Goal: Find specific page/section: Find specific page/section

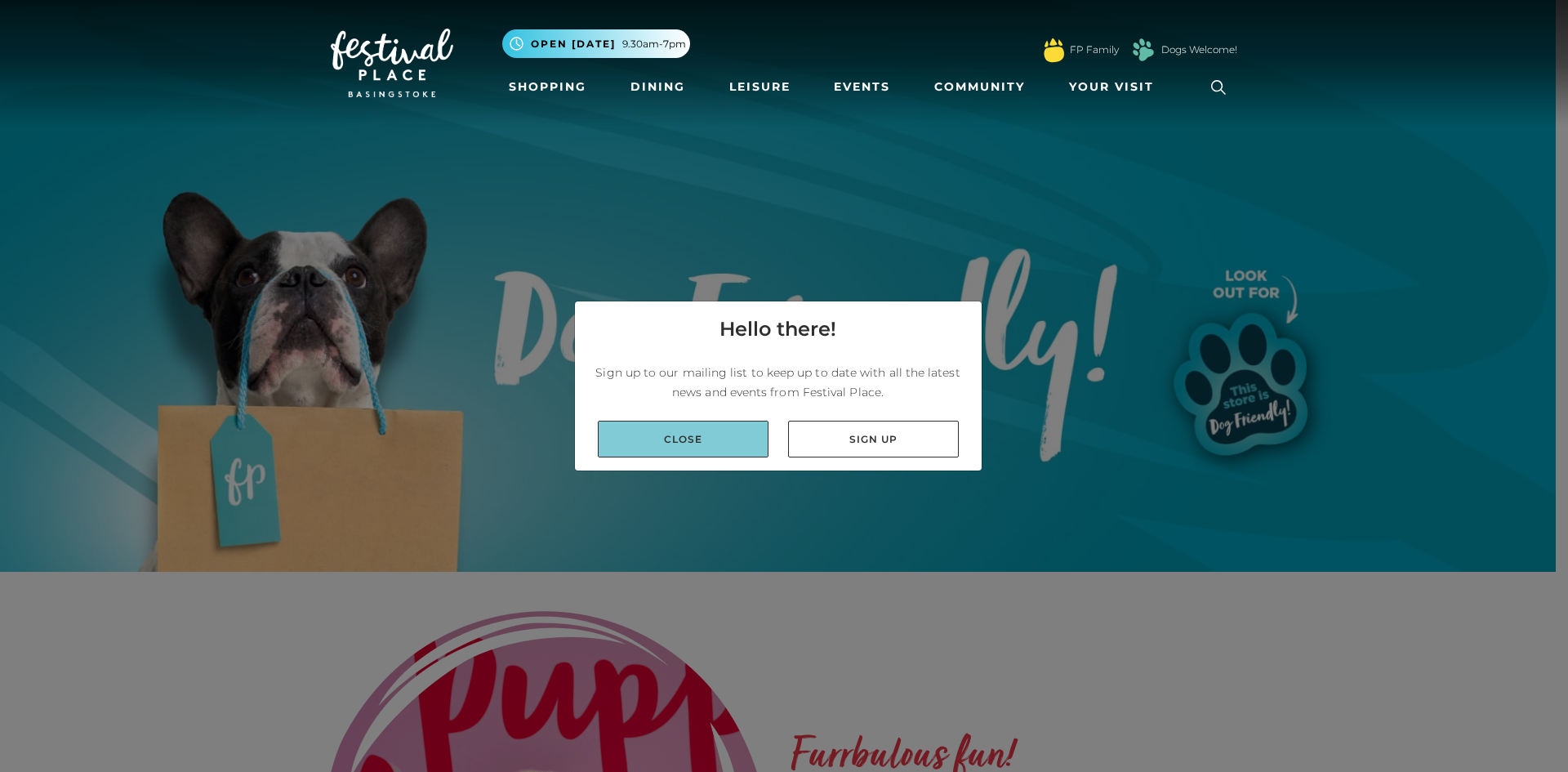
click at [758, 452] on link "Close" at bounding box center [683, 439] width 171 height 37
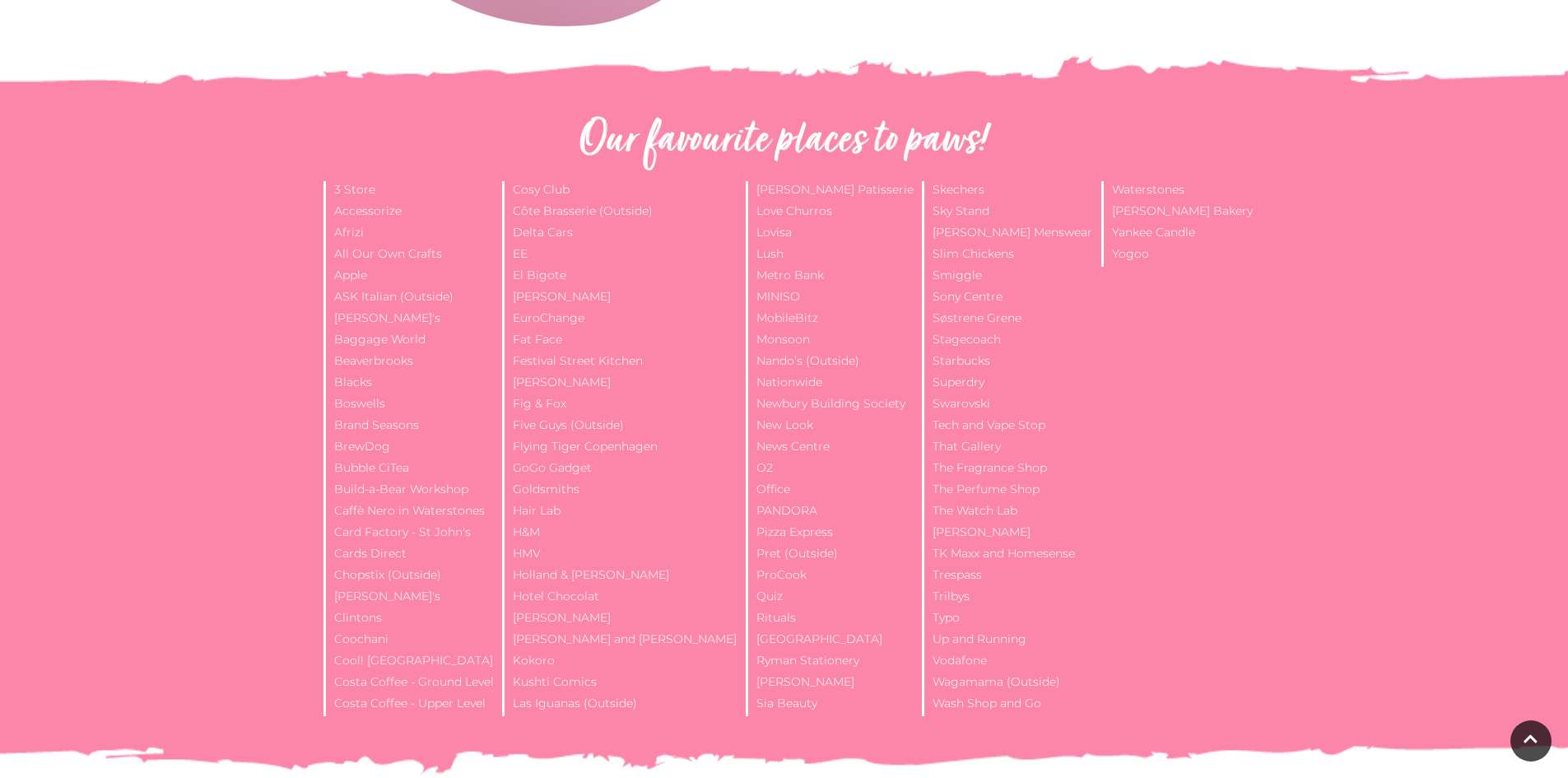
scroll to position [1070, 0]
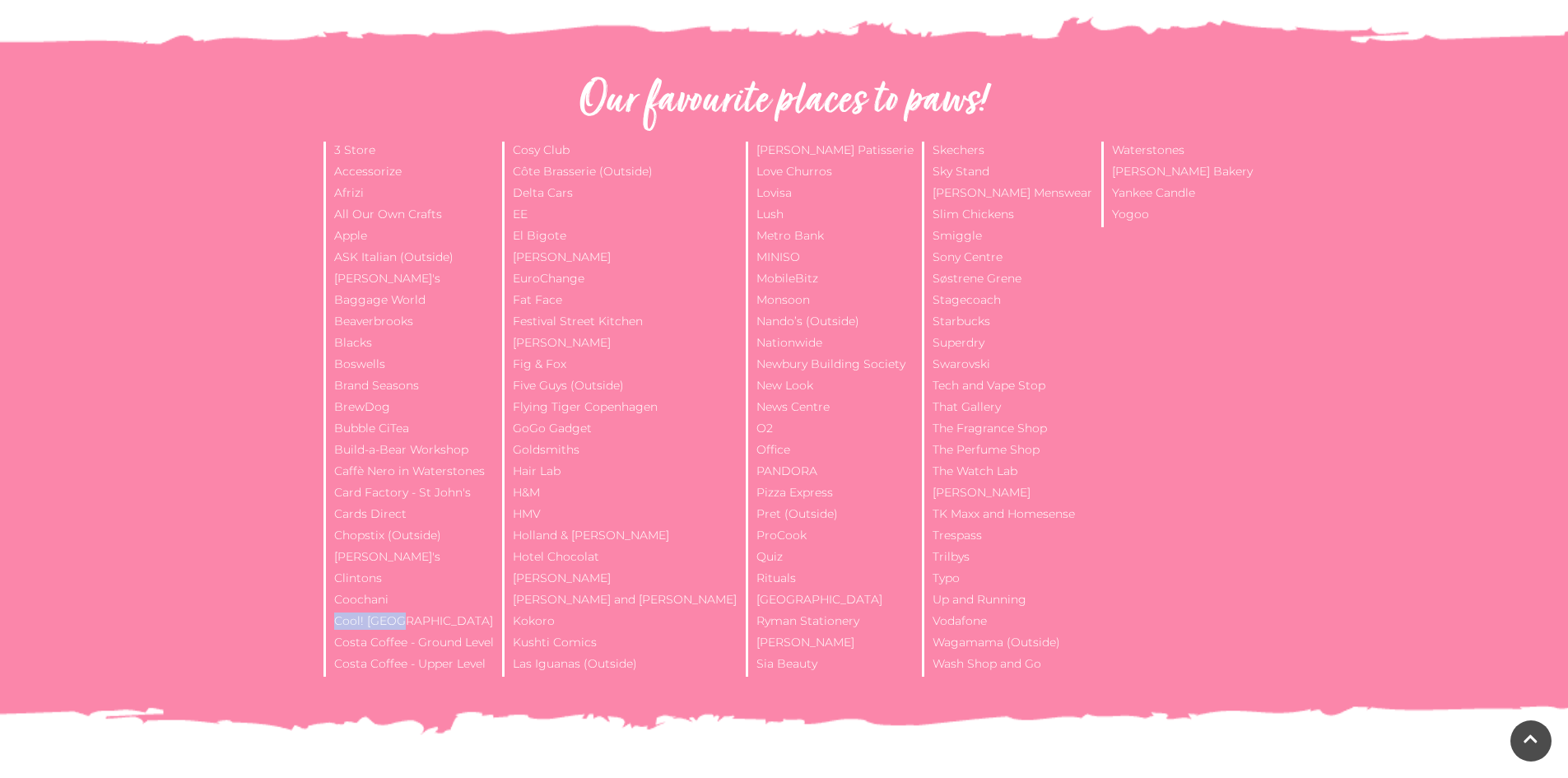
drag, startPoint x: 410, startPoint y: 622, endPoint x: 302, endPoint y: 621, distance: 108.0
click at [308, 621] on div "Our favourite places to paws! 3 Store Accessorize Afrizi All Our Own Crafts App…" at bounding box center [784, 394] width 1568 height 853
drag, startPoint x: 775, startPoint y: 218, endPoint x: 731, endPoint y: 218, distance: 44.0
click at [745, 218] on li "Lush" at bounding box center [829, 216] width 169 height 21
drag, startPoint x: 595, startPoint y: 306, endPoint x: 520, endPoint y: 302, distance: 75.1
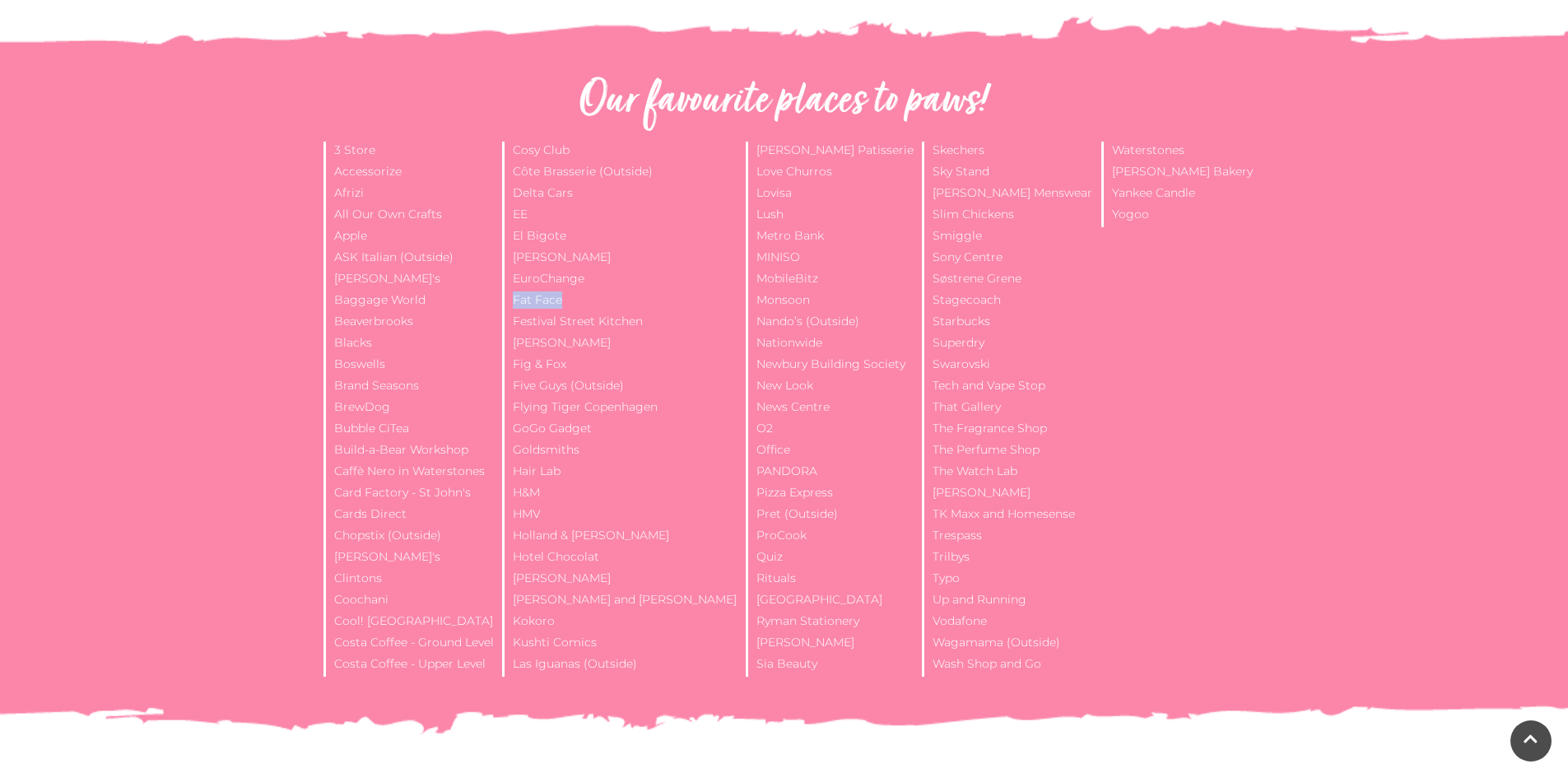
click at [522, 302] on ul "3 Store Accessorize Afrizi All Our Own Crafts Apple ASK [DEMOGRAPHIC_DATA] (Out…" at bounding box center [784, 409] width 938 height 535
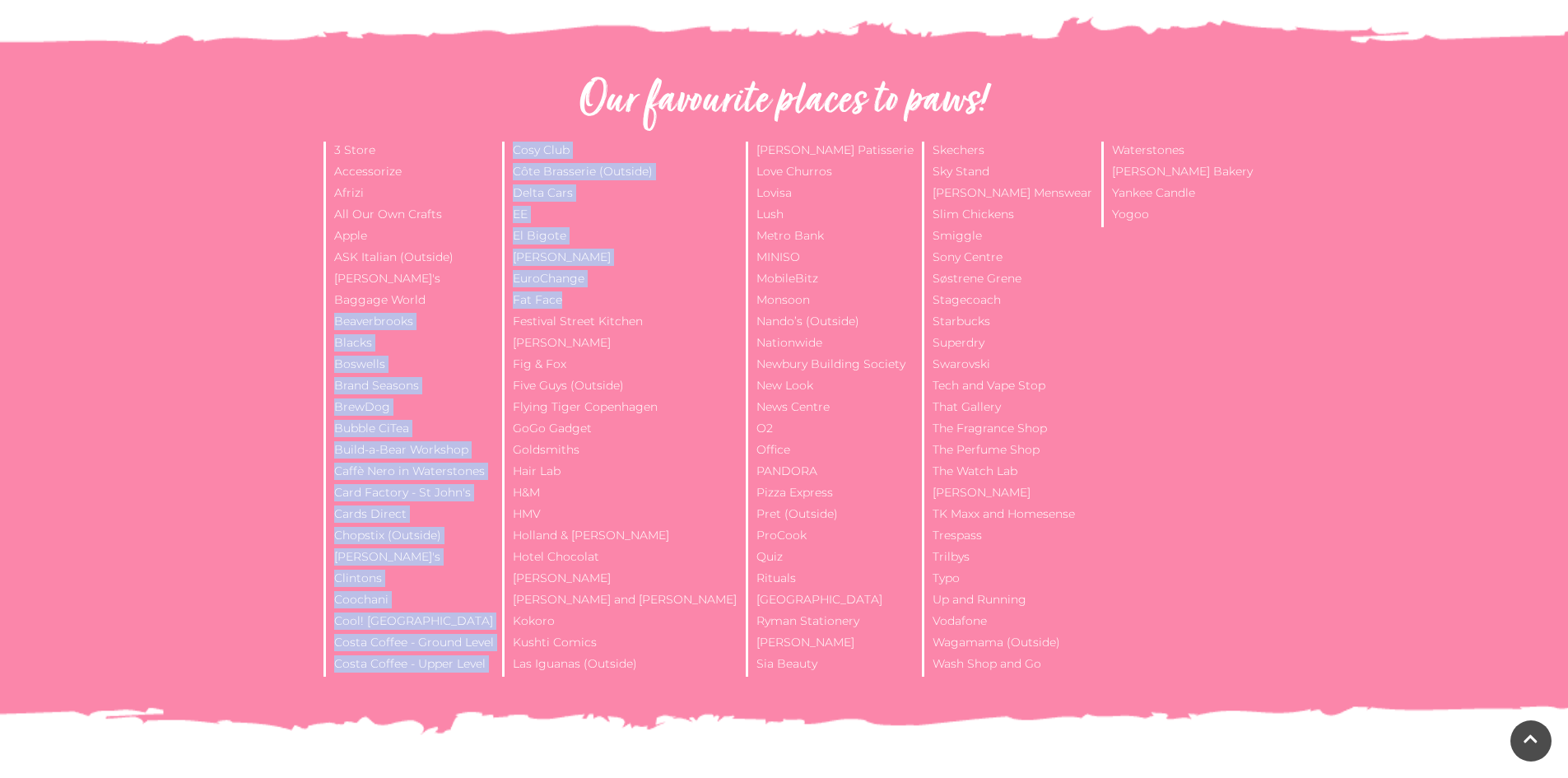
click at [488, 356] on li "Boswells" at bounding box center [409, 366] width 171 height 21
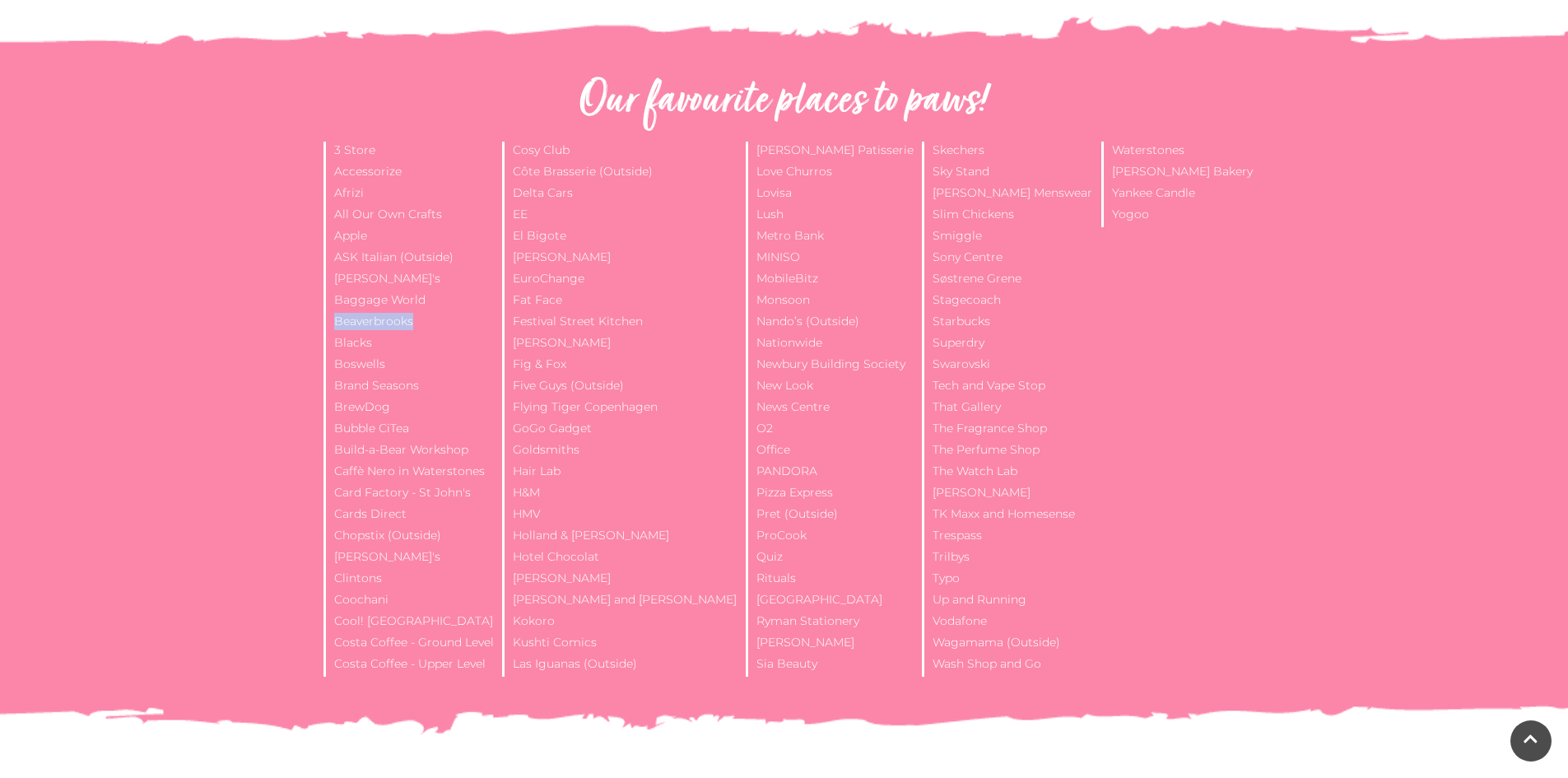
drag, startPoint x: 428, startPoint y: 319, endPoint x: 327, endPoint y: 320, distance: 101.0
click at [327, 320] on li "Beaverbrooks" at bounding box center [409, 323] width 171 height 21
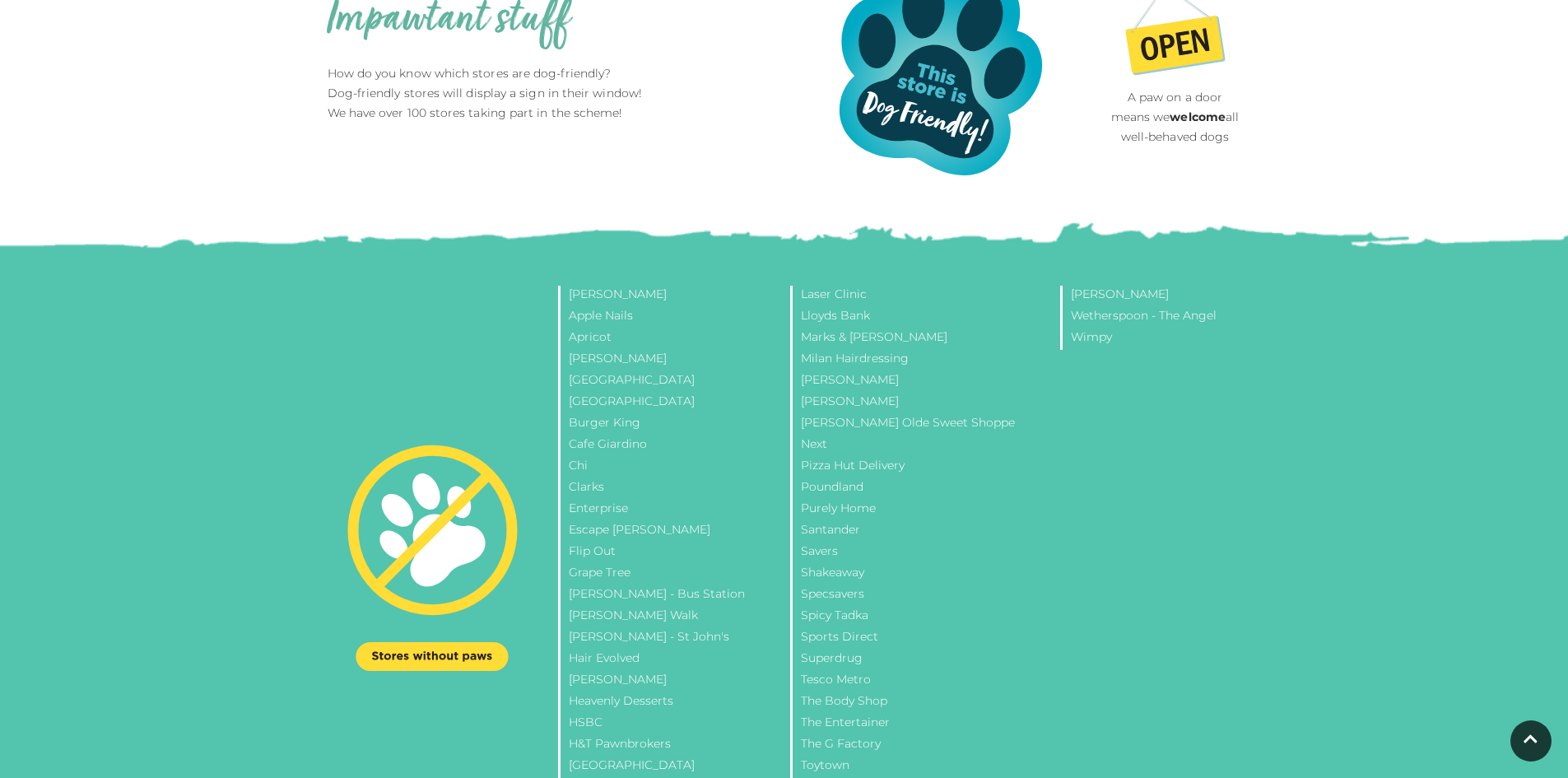
scroll to position [2046, 0]
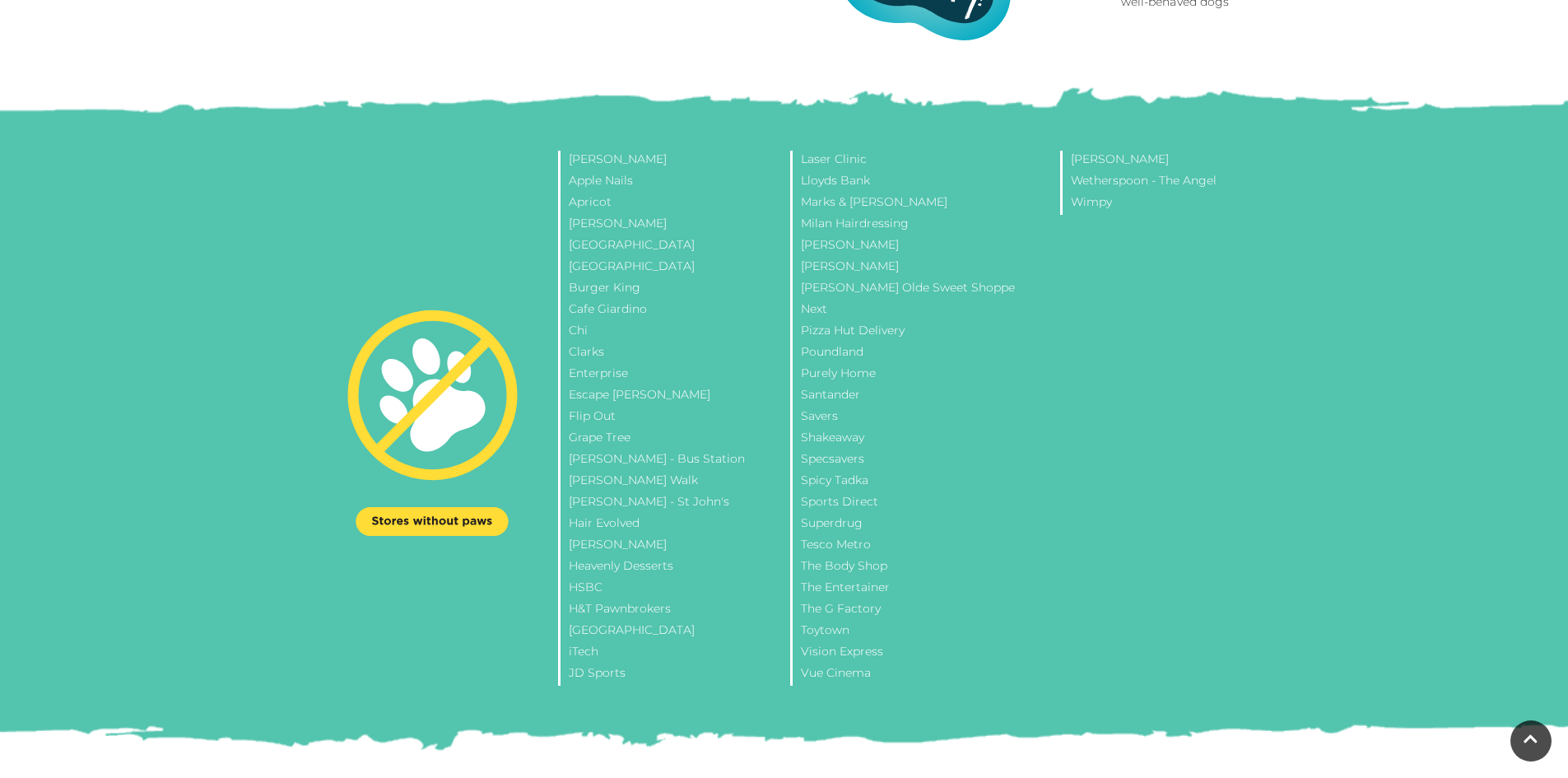
click at [833, 308] on li "Next" at bounding box center [920, 311] width 261 height 21
drag, startPoint x: 907, startPoint y: 203, endPoint x: 818, endPoint y: 203, distance: 89.0
click at [818, 203] on li "Marks & [PERSON_NAME]" at bounding box center [920, 204] width 261 height 21
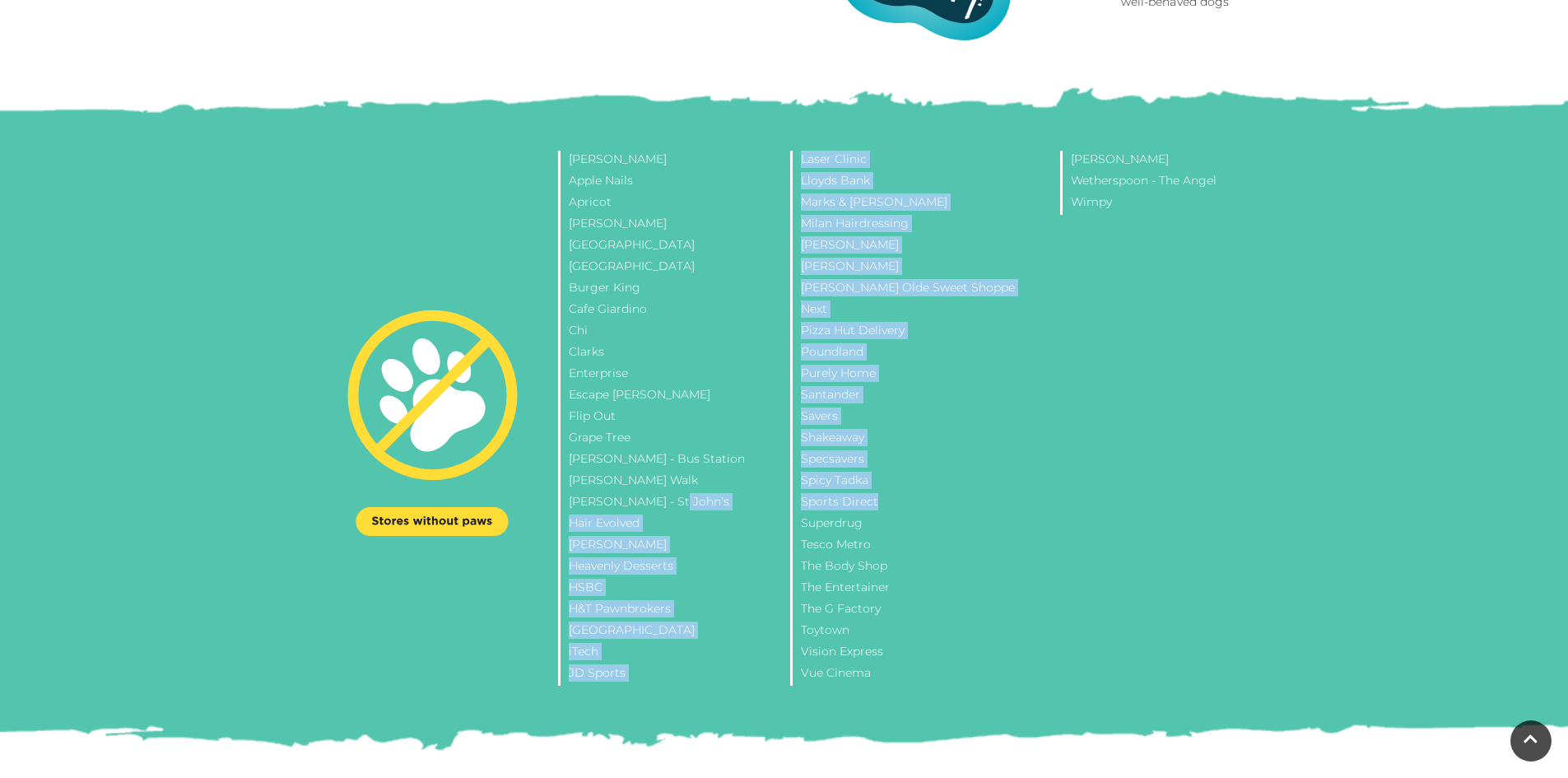
drag, startPoint x: 898, startPoint y: 503, endPoint x: 778, endPoint y: 512, distance: 120.3
click at [782, 512] on ul "[PERSON_NAME] Apple Nails Apricot Aray Jewellery [GEOGRAPHIC_DATA] [GEOGRAPHIC_…" at bounding box center [901, 418] width 703 height 535
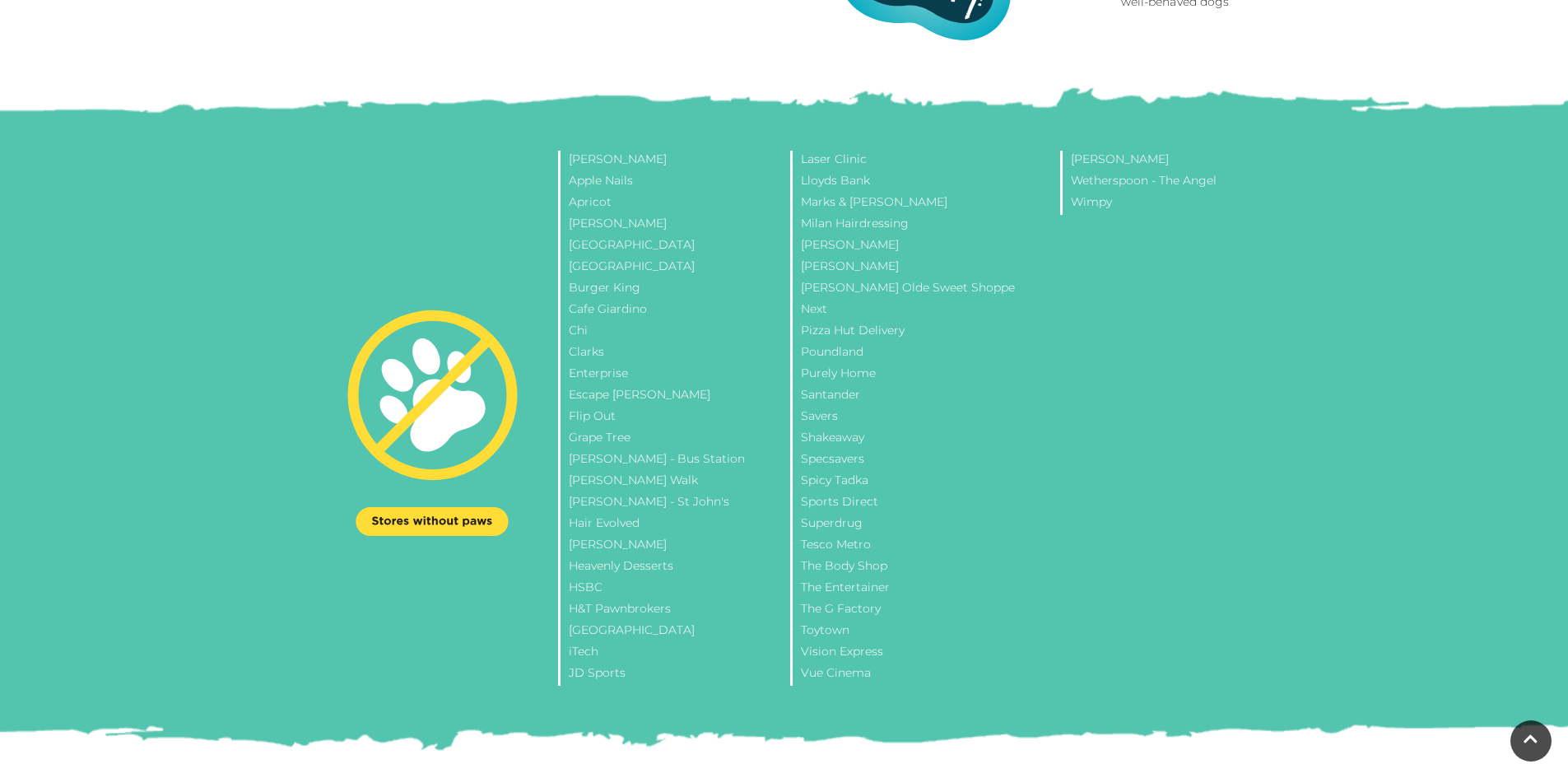
click at [874, 579] on li "The Entertainer" at bounding box center [920, 589] width 261 height 21
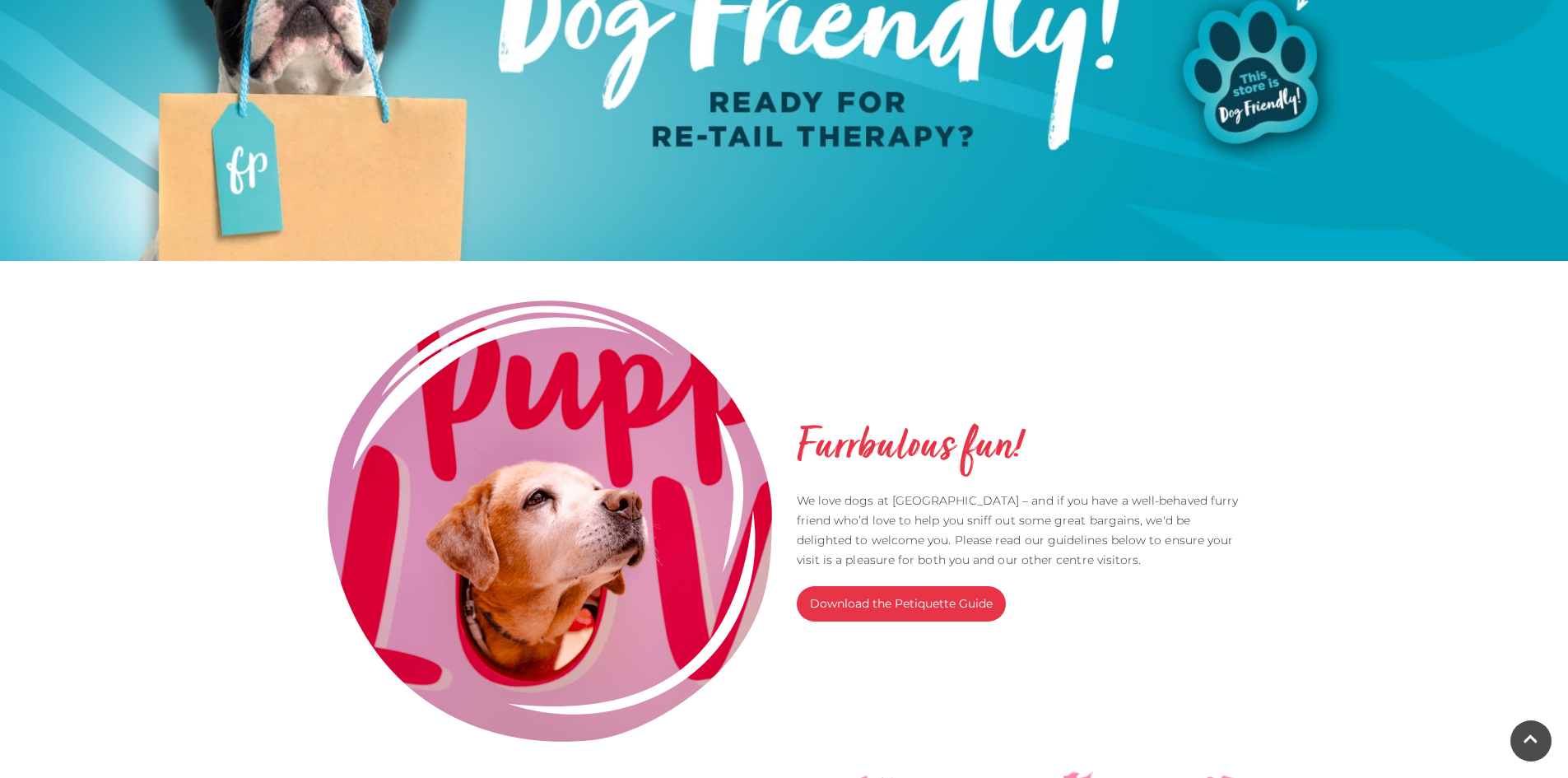
scroll to position [565, 0]
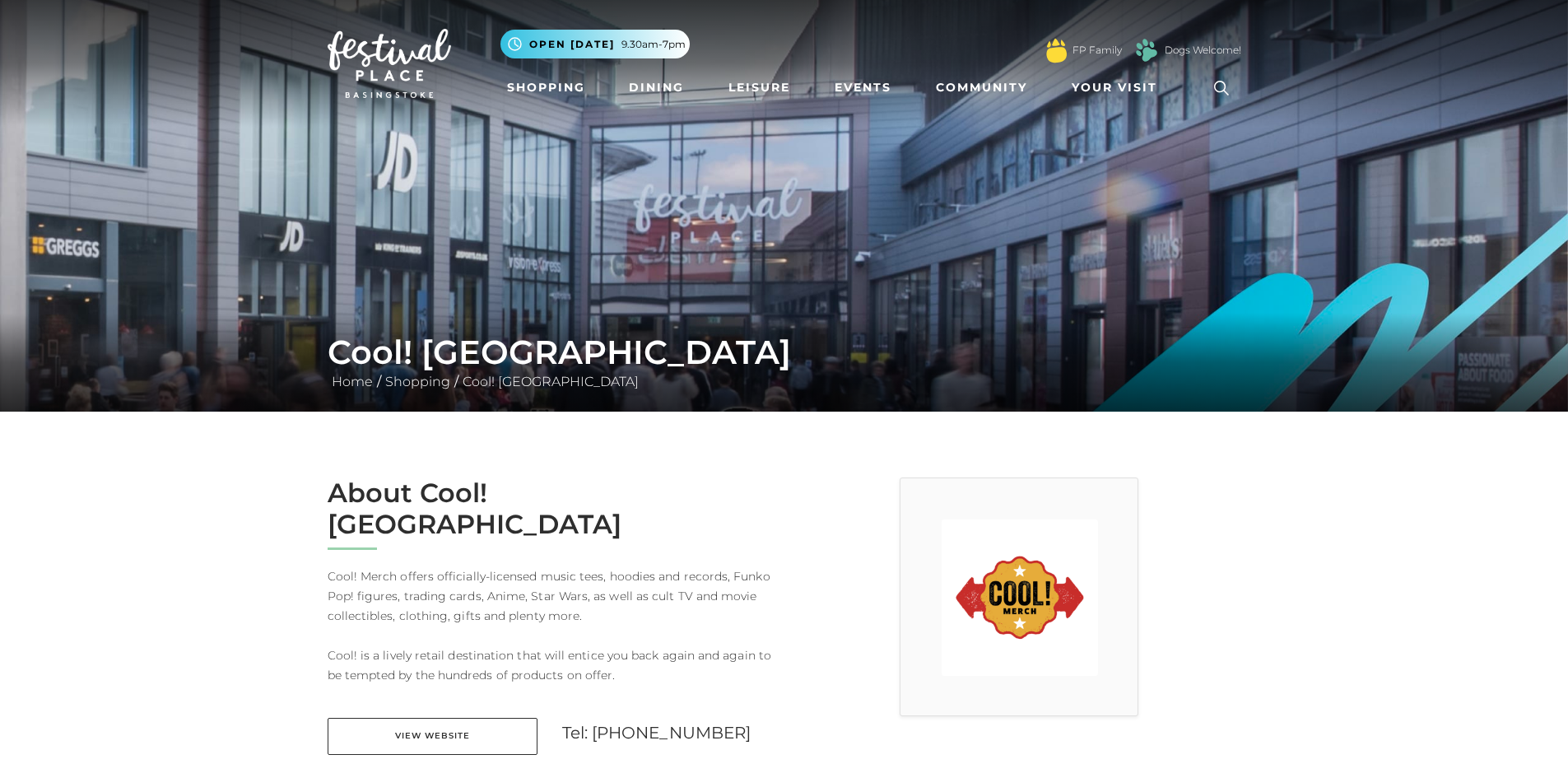
click at [382, 64] on img at bounding box center [389, 63] width 123 height 69
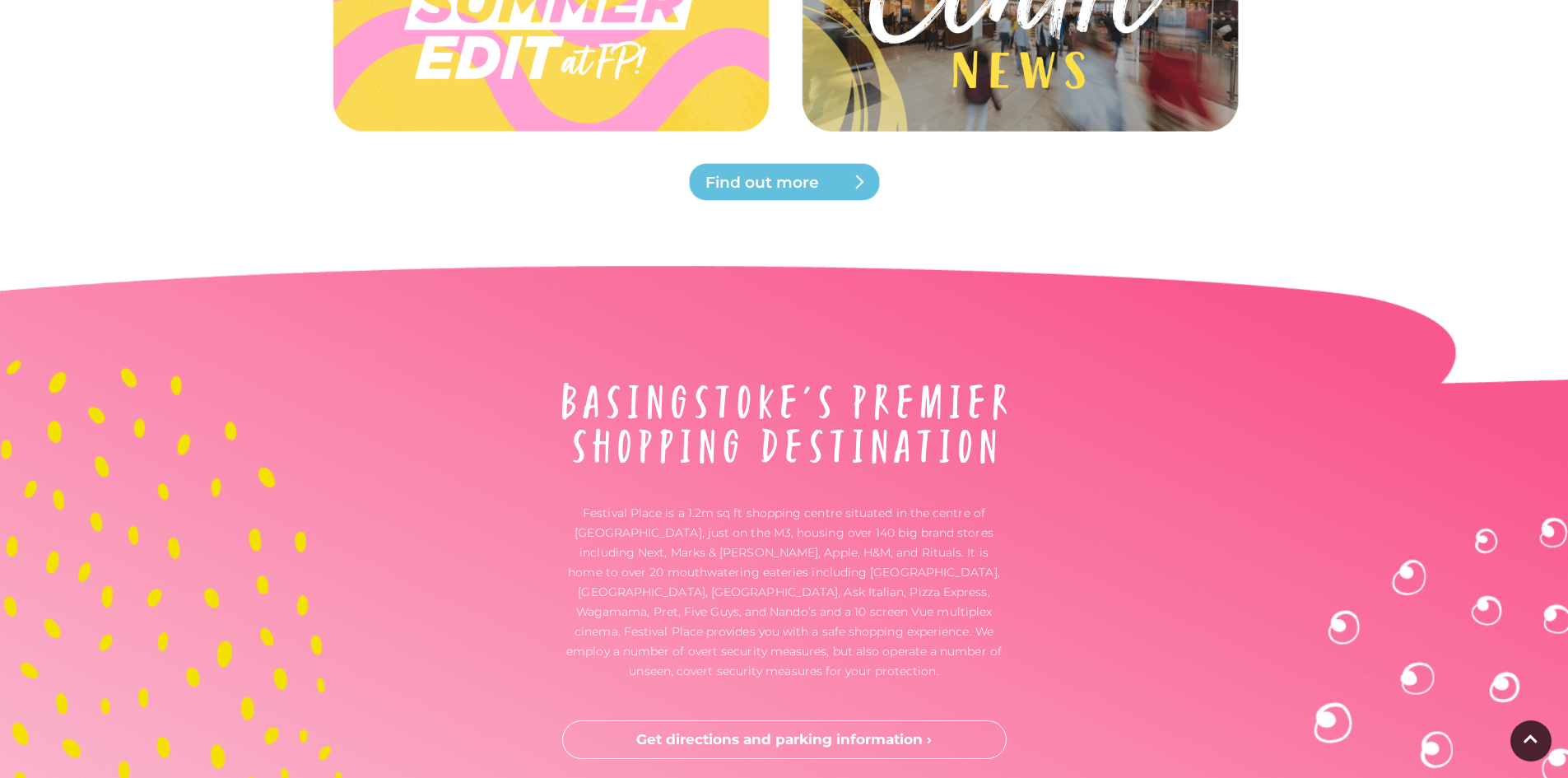
scroll to position [2140, 0]
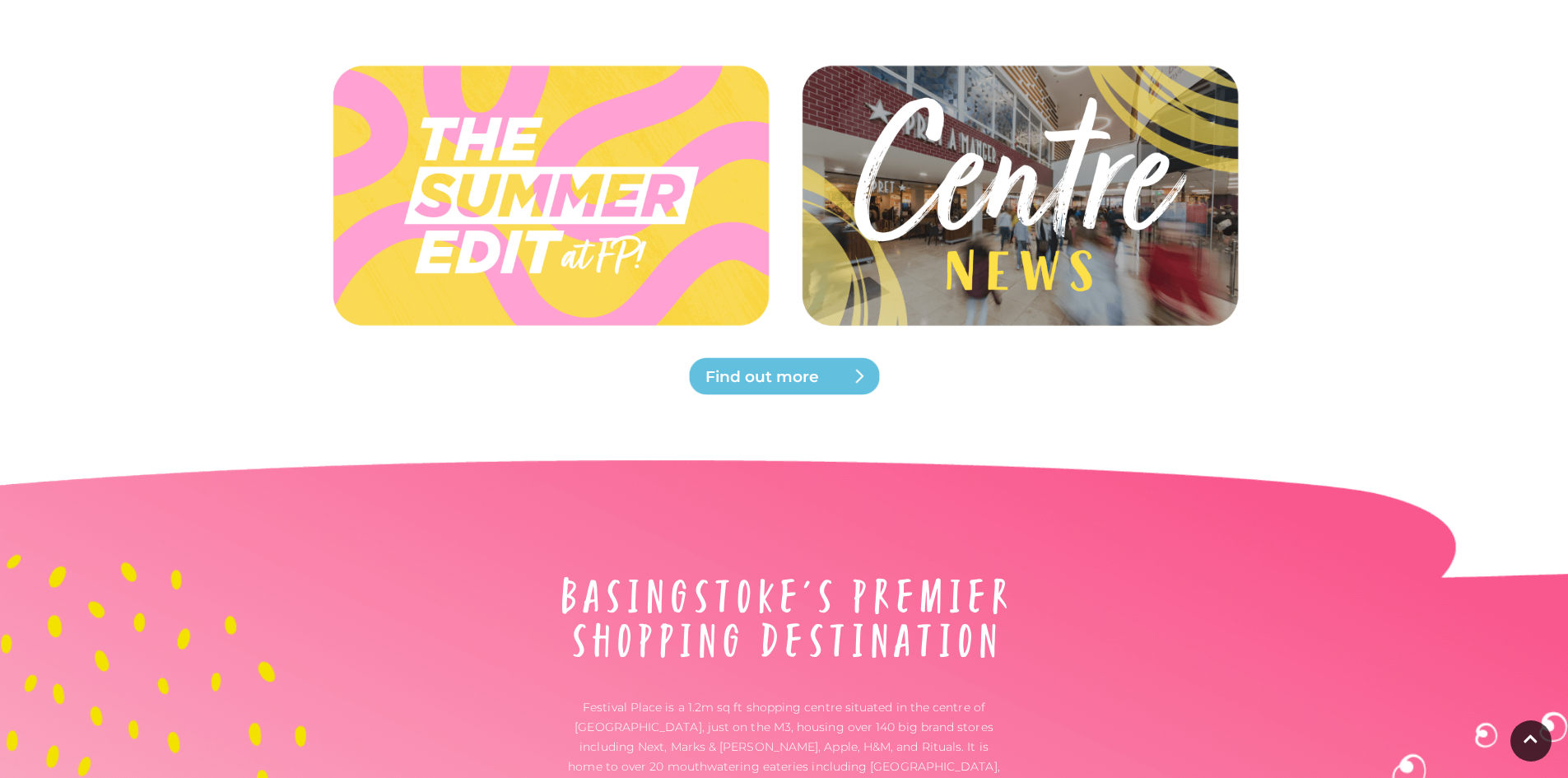
click at [911, 236] on img at bounding box center [1019, 195] width 489 height 219
